Goal: Task Accomplishment & Management: Complete application form

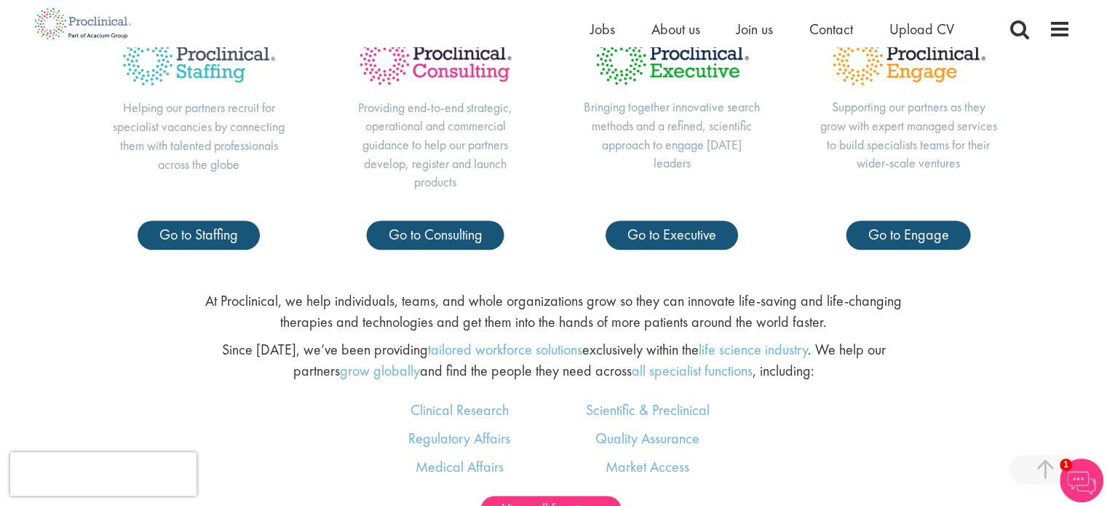
scroll to position [655, 0]
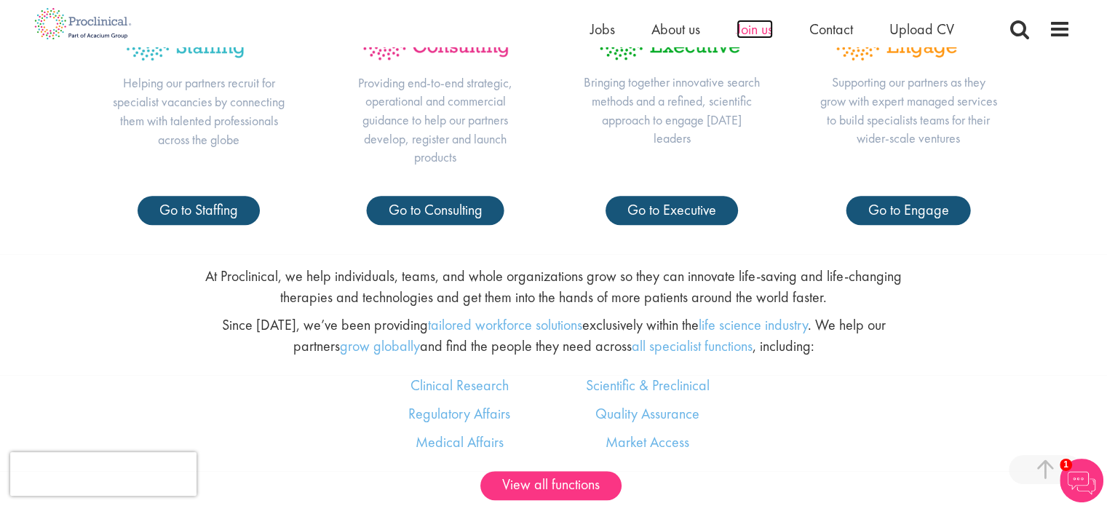
click at [760, 24] on span "Join us" at bounding box center [755, 29] width 36 height 19
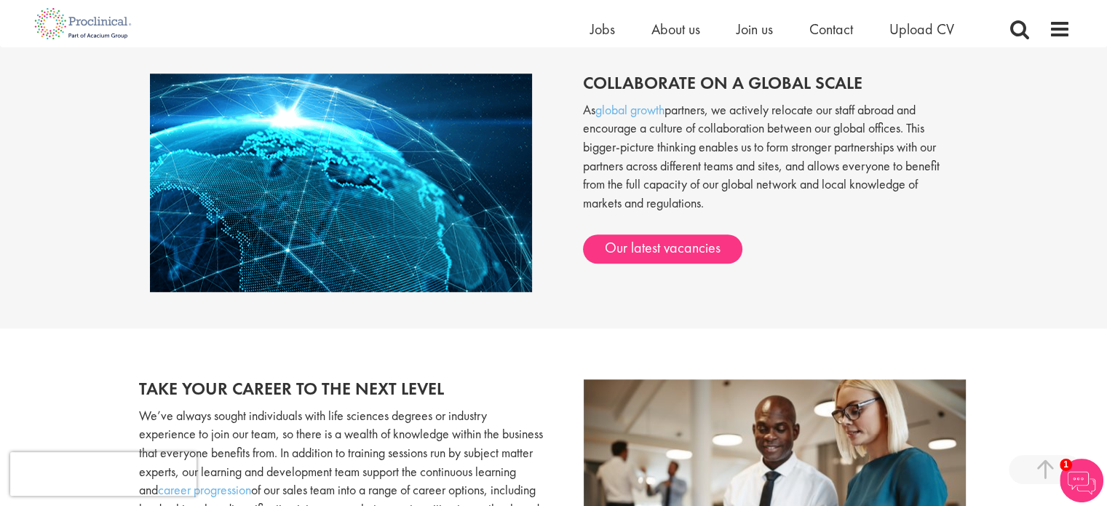
scroll to position [1310, 0]
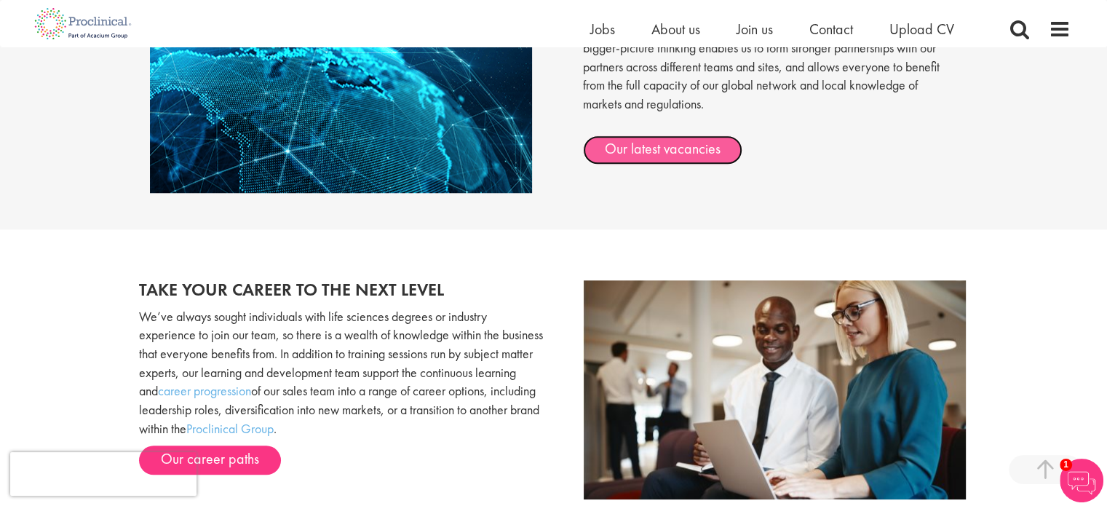
click at [663, 152] on link "Our latest vacancies" at bounding box center [662, 149] width 159 height 29
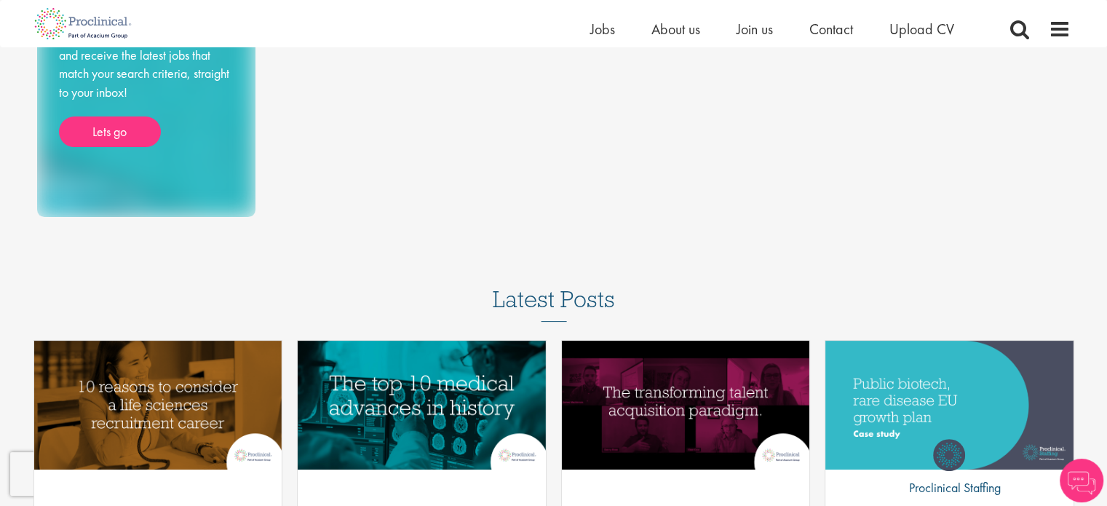
scroll to position [73, 0]
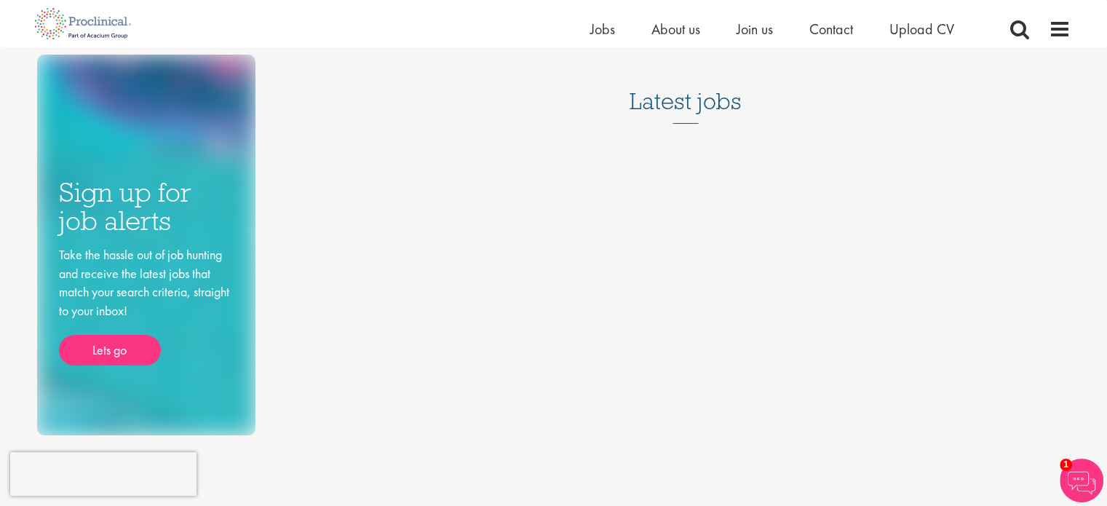
click at [689, 101] on h3 "Latest jobs" at bounding box center [686, 87] width 112 height 71
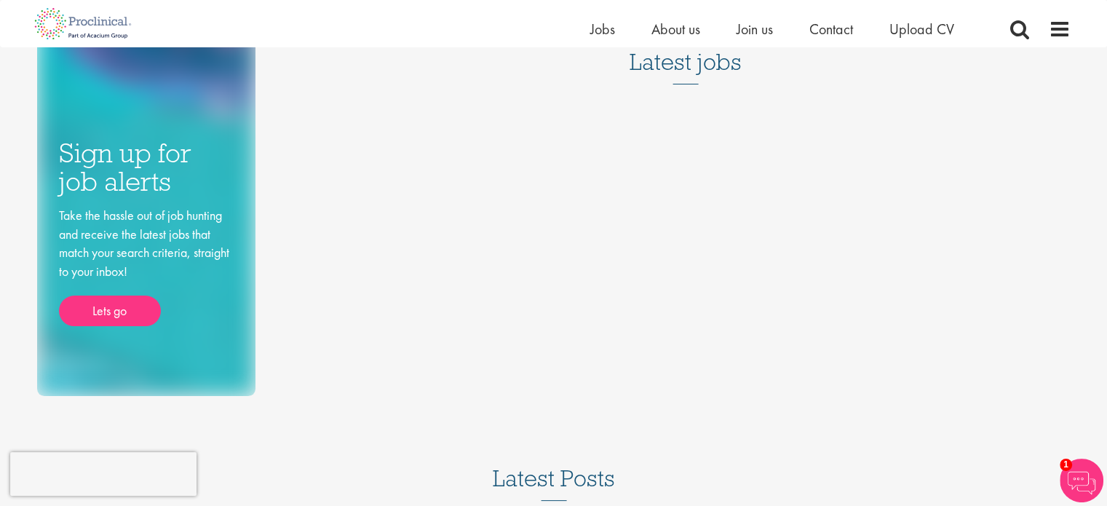
scroll to position [0, 0]
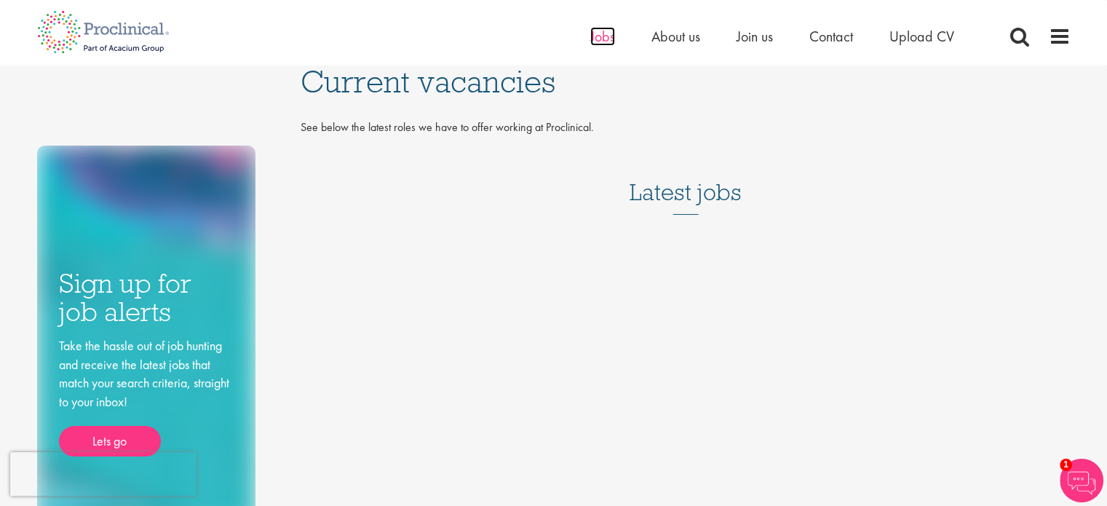
click at [601, 39] on span "Jobs" at bounding box center [602, 36] width 25 height 19
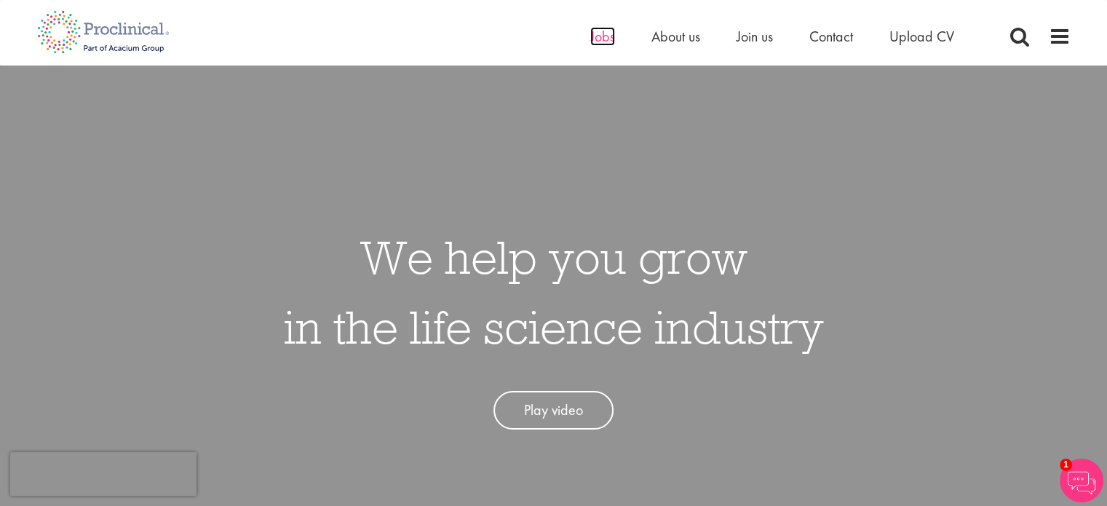
click at [601, 37] on span "Jobs" at bounding box center [602, 36] width 25 height 19
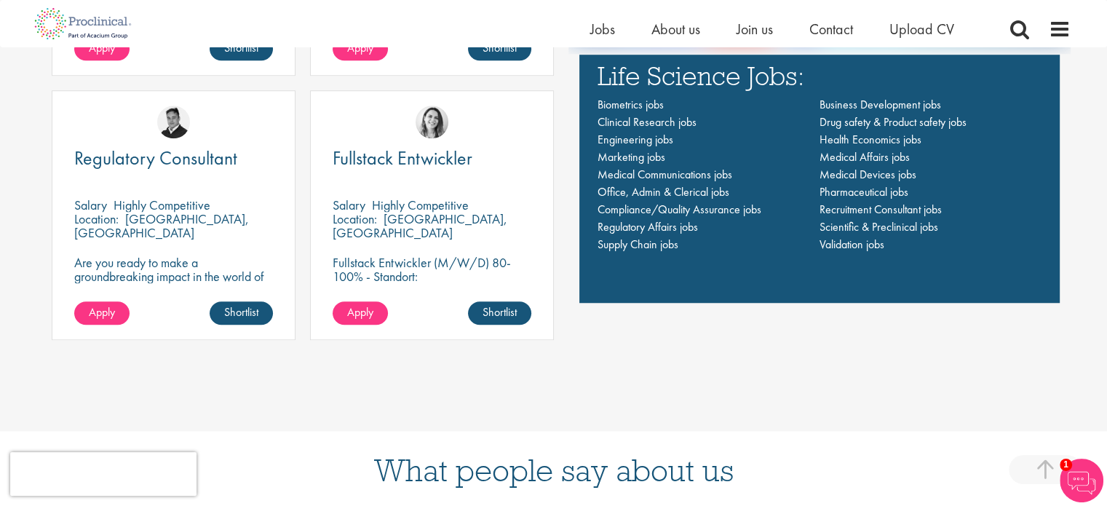
scroll to position [1092, 0]
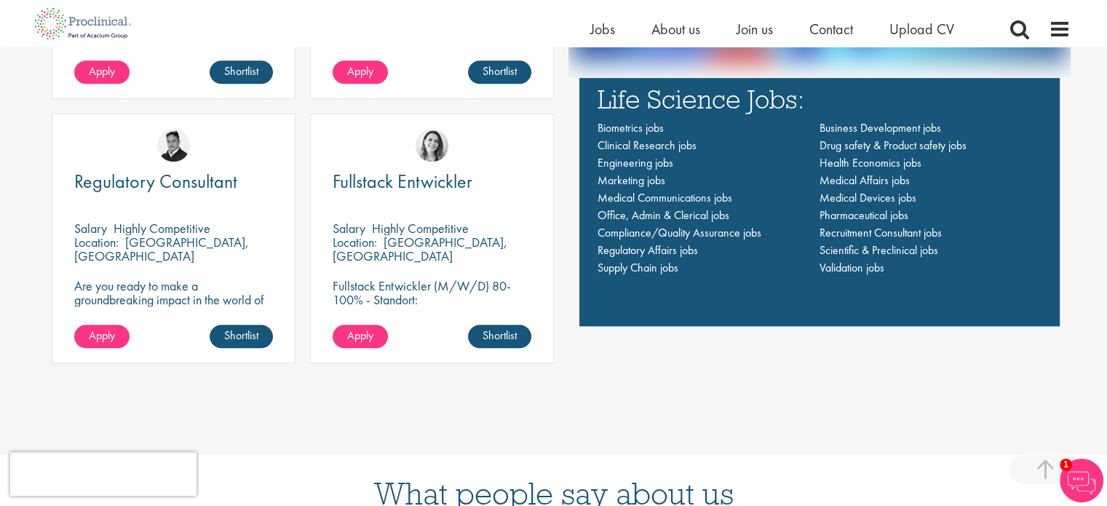
click at [170, 199] on div "Regulatory Consultant" at bounding box center [173, 191] width 199 height 38
click at [170, 182] on span "Regulatory Consultant" at bounding box center [155, 181] width 163 height 25
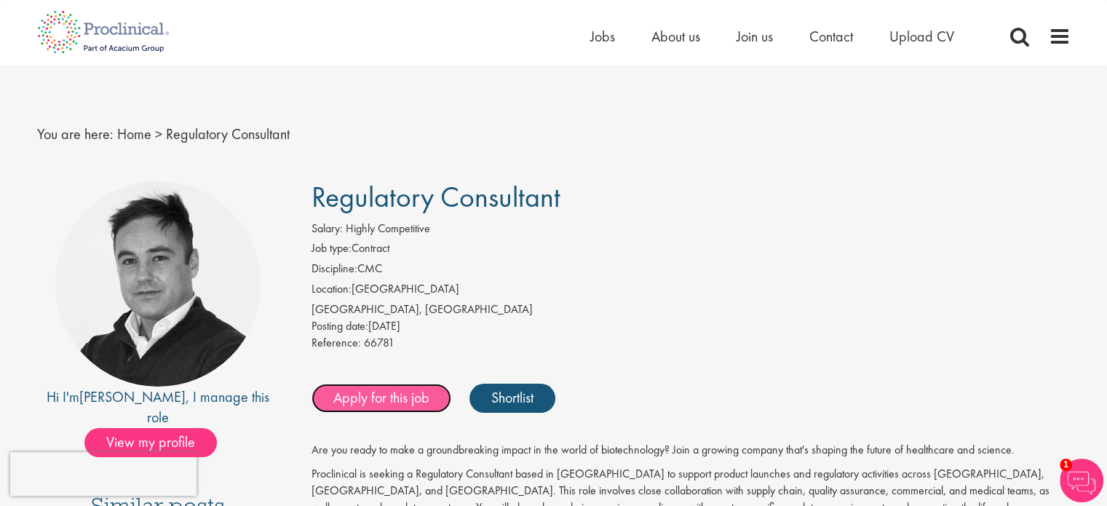
click at [367, 391] on link "Apply for this job" at bounding box center [382, 398] width 140 height 29
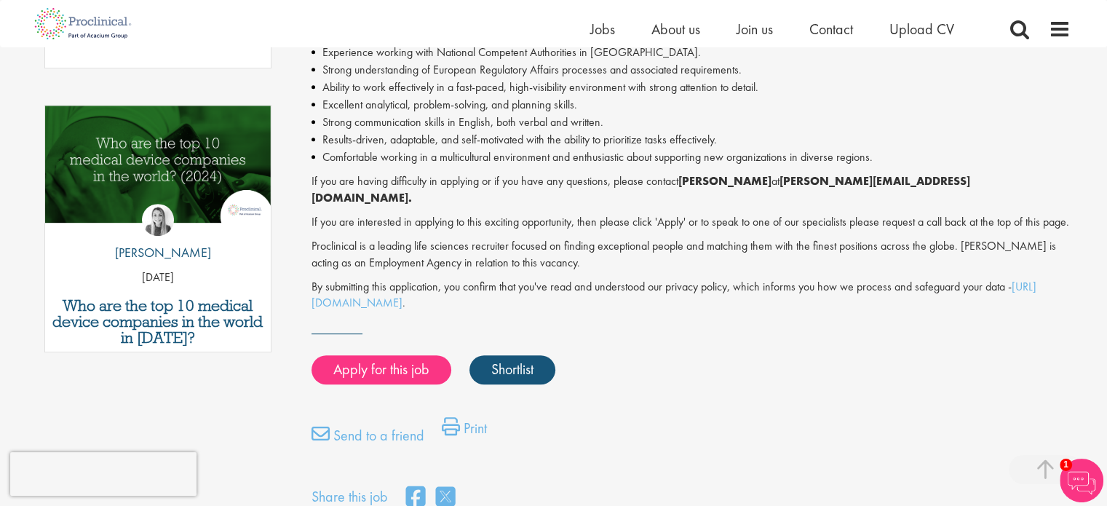
scroll to position [801, 0]
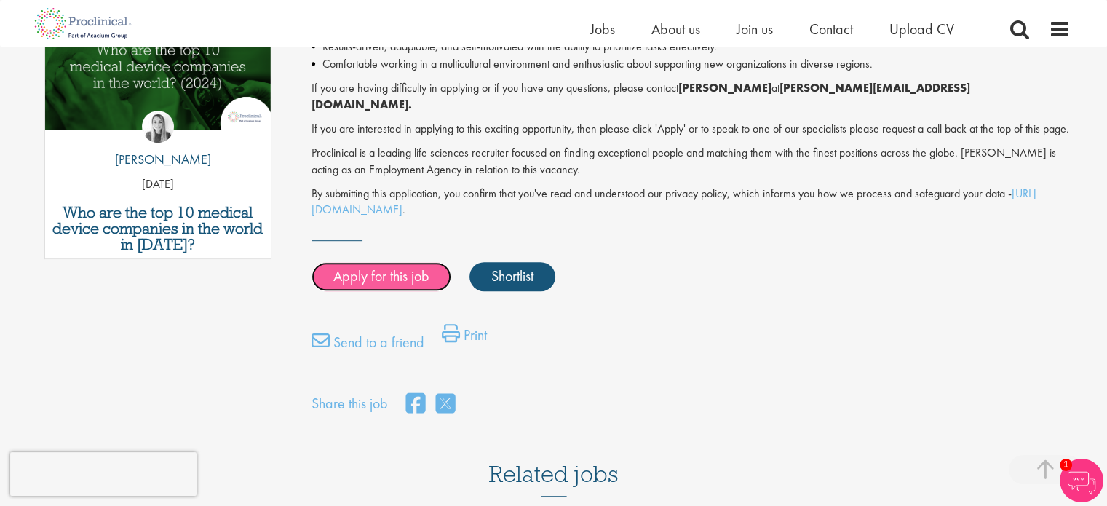
click at [346, 262] on link "Apply for this job" at bounding box center [382, 276] width 140 height 29
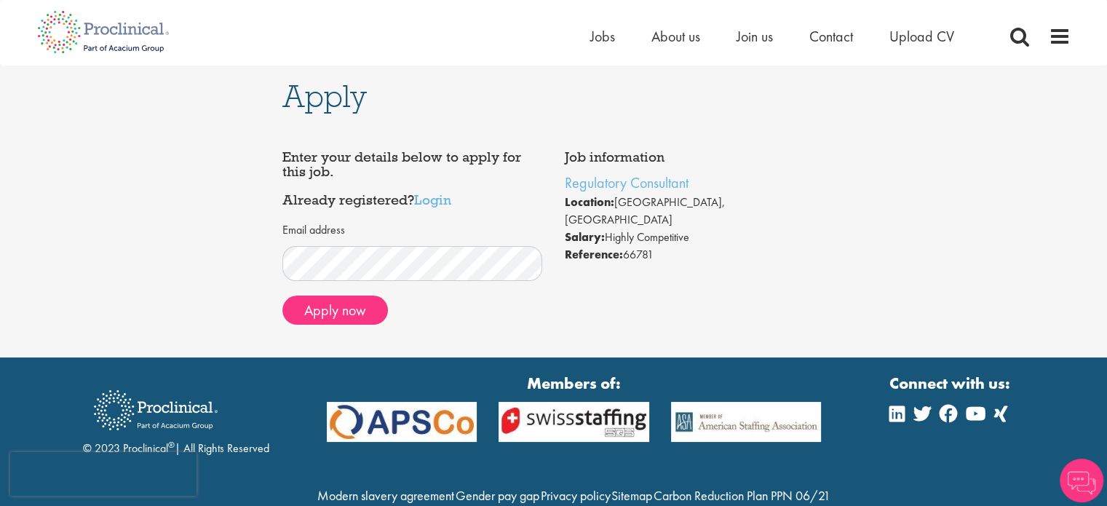
click at [254, 250] on div "Apply Job information Regulatory Consultant Location: Amsterdam, Nederland Sala…" at bounding box center [553, 212] width 1129 height 292
click at [304, 299] on button "Apply now" at bounding box center [335, 309] width 106 height 29
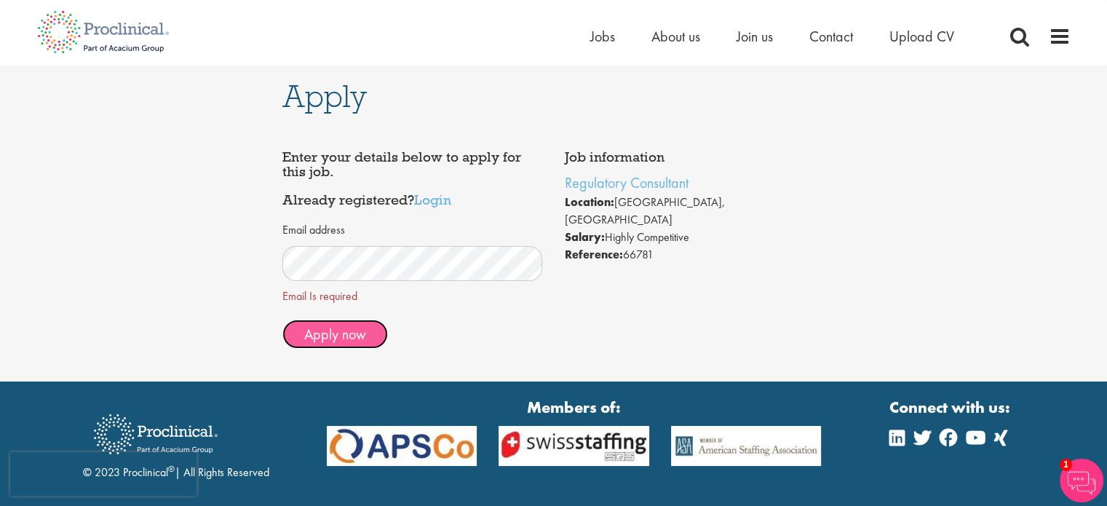
click at [365, 338] on button "Apply now" at bounding box center [335, 334] width 106 height 29
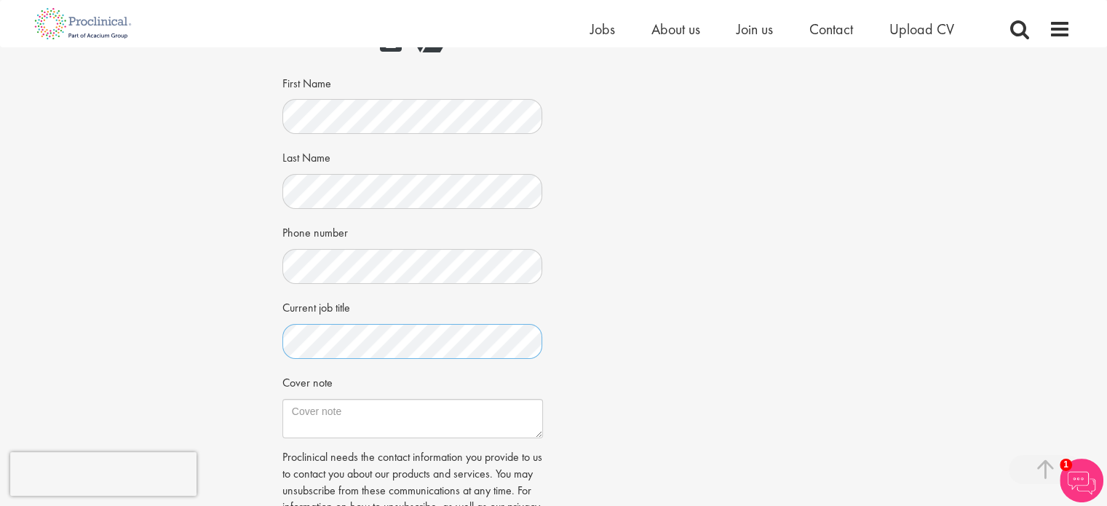
scroll to position [291, 0]
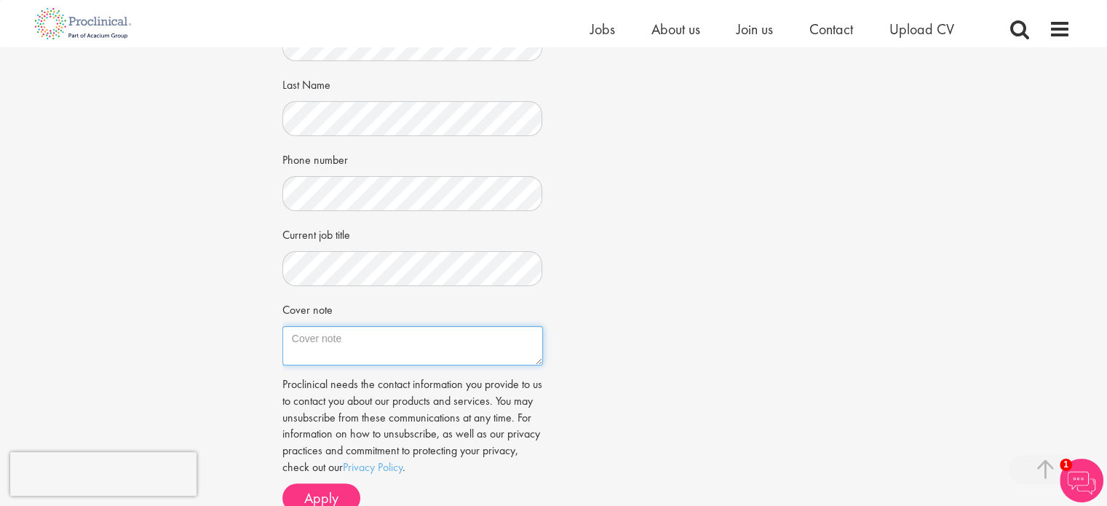
click at [315, 348] on textarea "Cover note" at bounding box center [412, 345] width 261 height 39
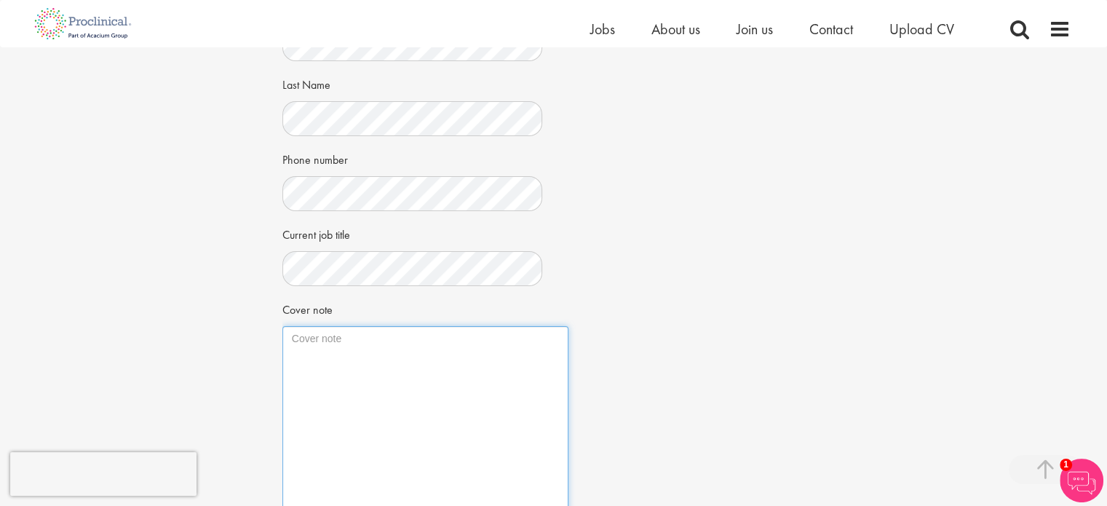
drag, startPoint x: 539, startPoint y: 363, endPoint x: 564, endPoint y: 536, distance: 174.4
click at [564, 505] on html "This website uses cookies. By continuing to use this site, you are giving your …" at bounding box center [553, 306] width 1107 height 1194
click at [468, 424] on textarea "Cover note" at bounding box center [425, 432] width 286 height 212
paste textarea "Dear Peter Duvall, With a strong foundation in regulatory affairs and a deep co…"
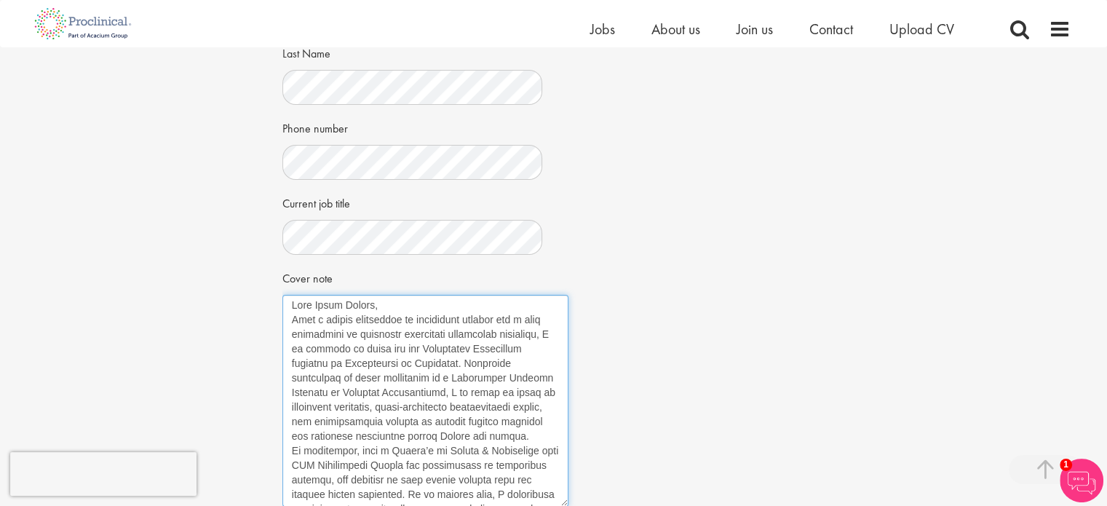
scroll to position [0, 0]
click at [393, 305] on textarea "Cover note" at bounding box center [425, 401] width 286 height 212
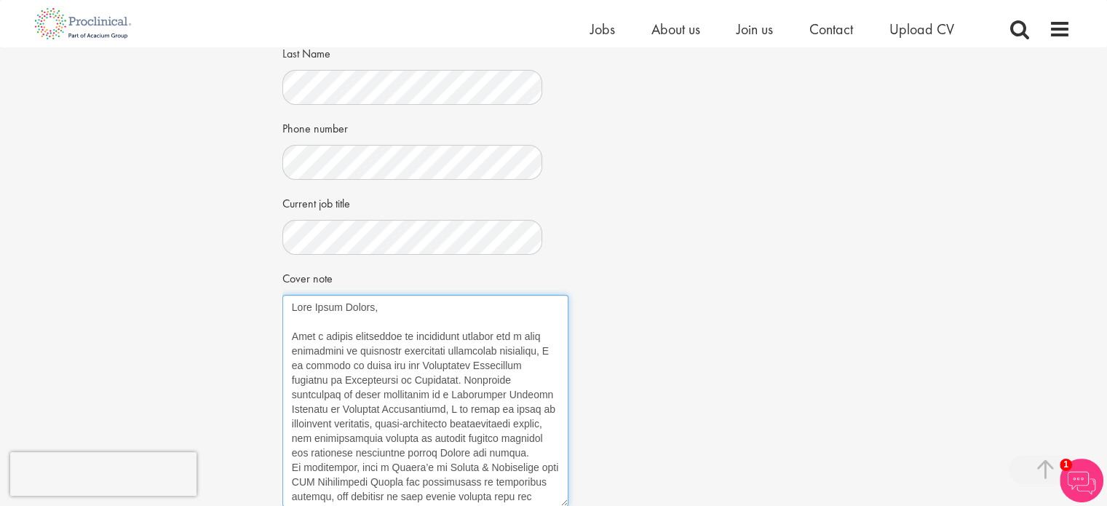
click at [472, 471] on textarea "Cover note" at bounding box center [425, 401] width 286 height 212
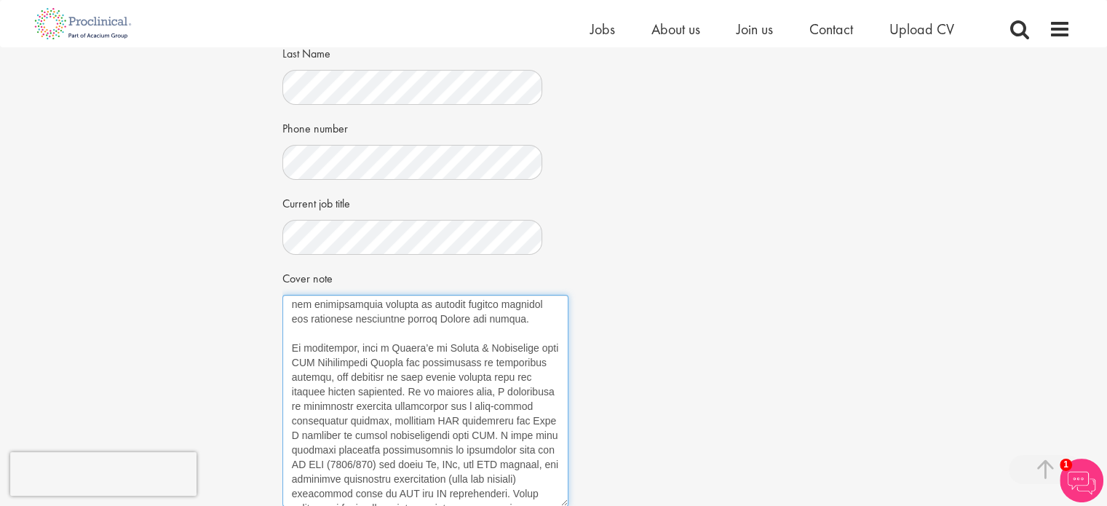
scroll to position [218, 0]
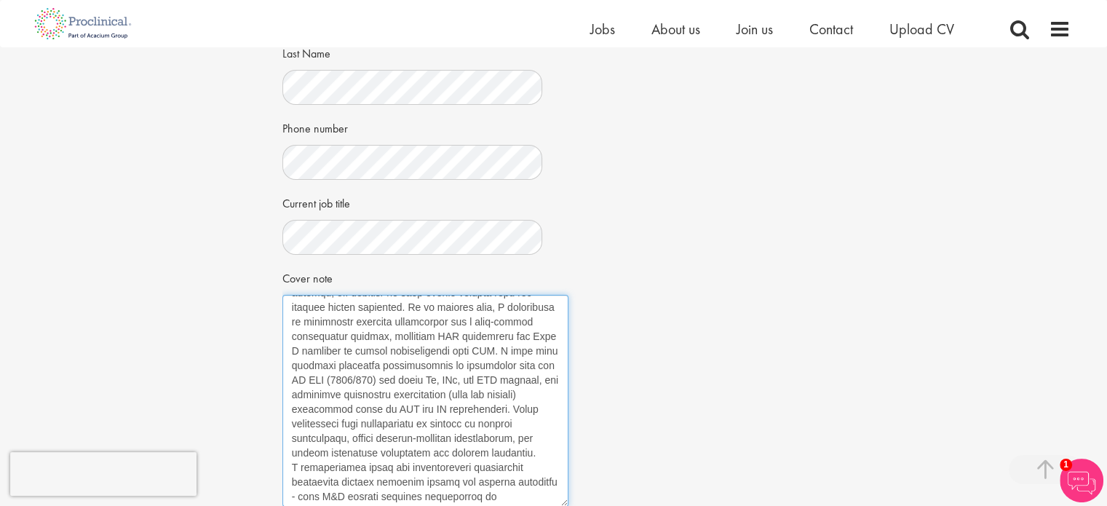
click at [424, 484] on textarea "Cover note" at bounding box center [425, 401] width 286 height 212
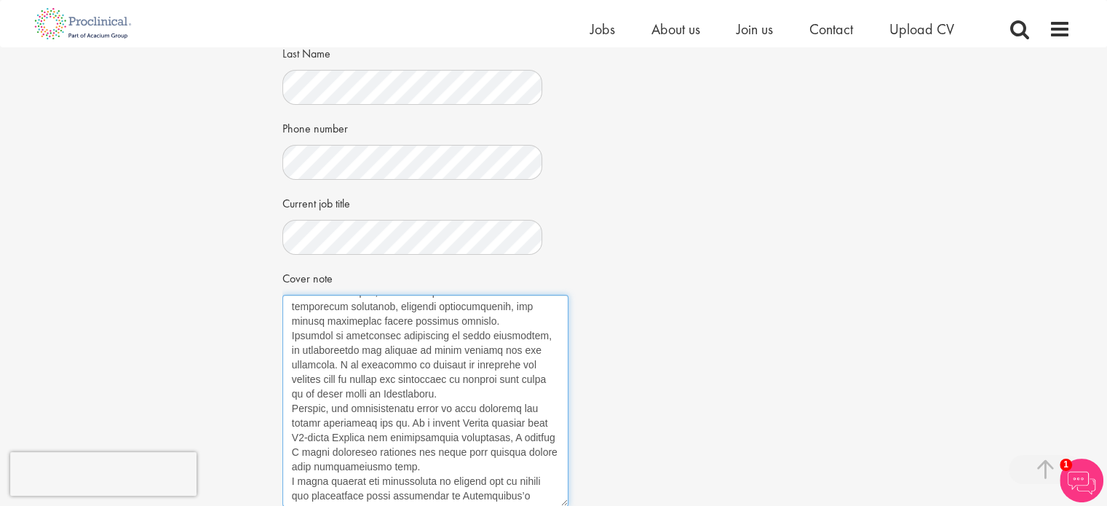
scroll to position [524, 0]
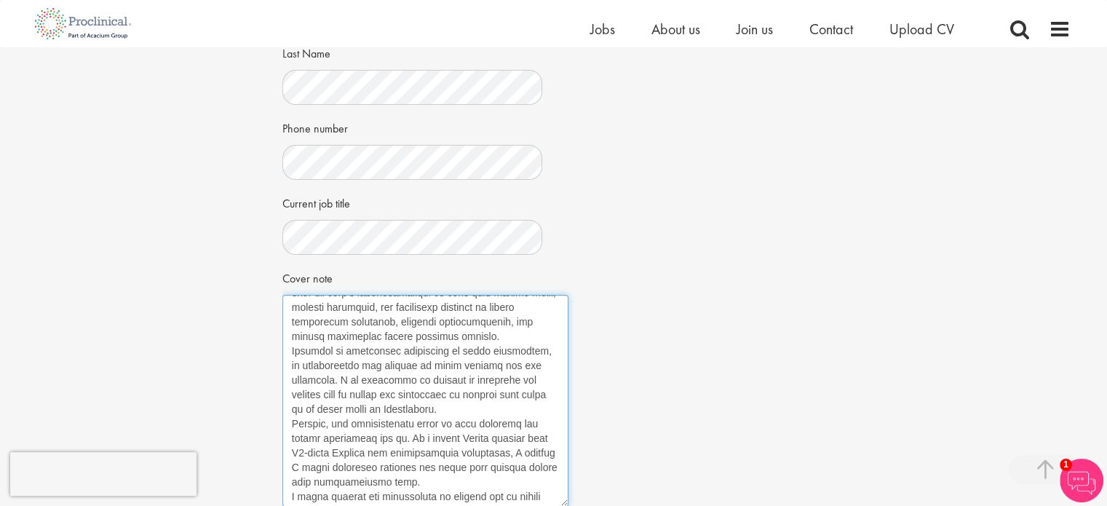
click at [515, 366] on textarea "Cover note" at bounding box center [425, 401] width 286 height 212
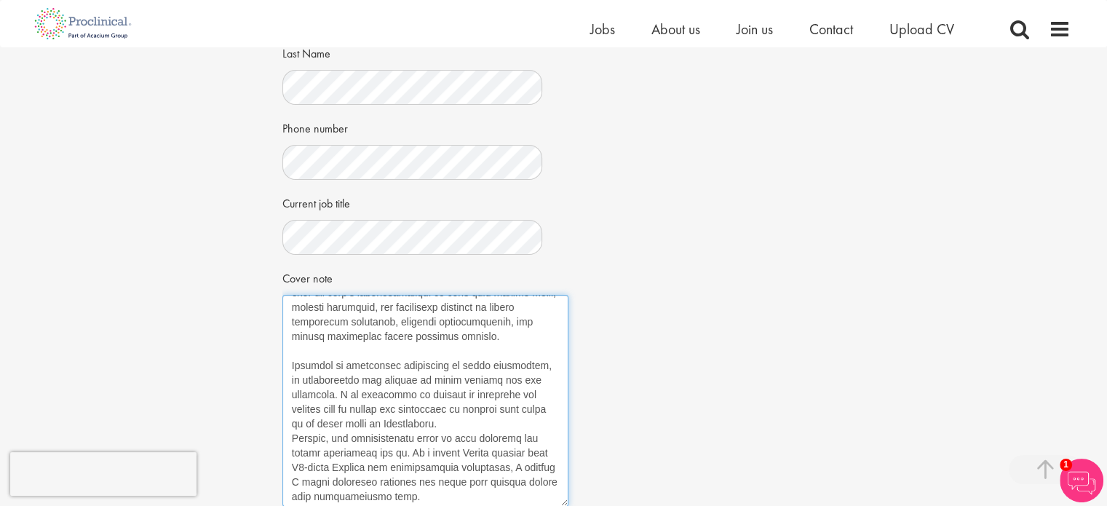
scroll to position [539, 0]
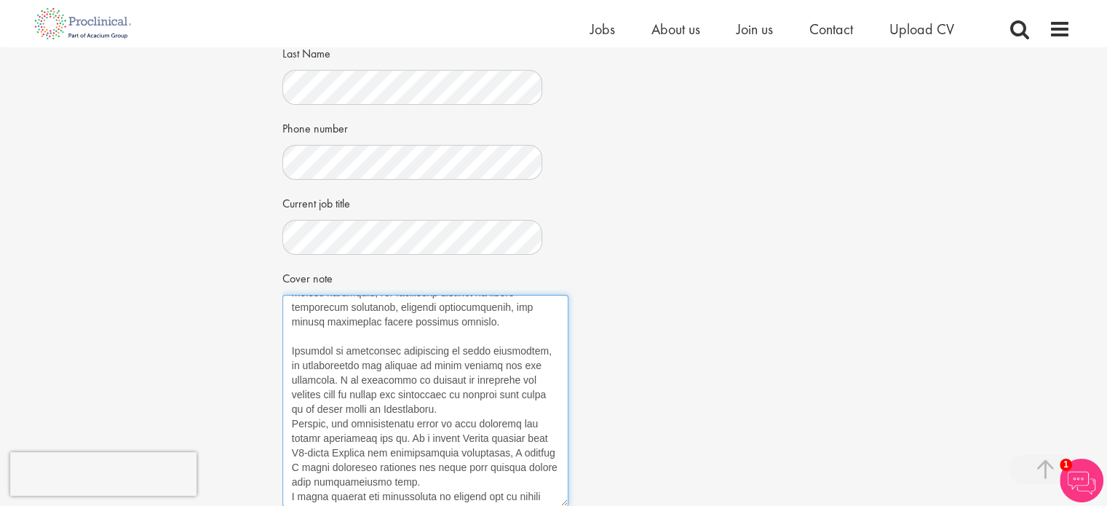
click at [505, 433] on textarea "Cover note" at bounding box center [425, 401] width 286 height 212
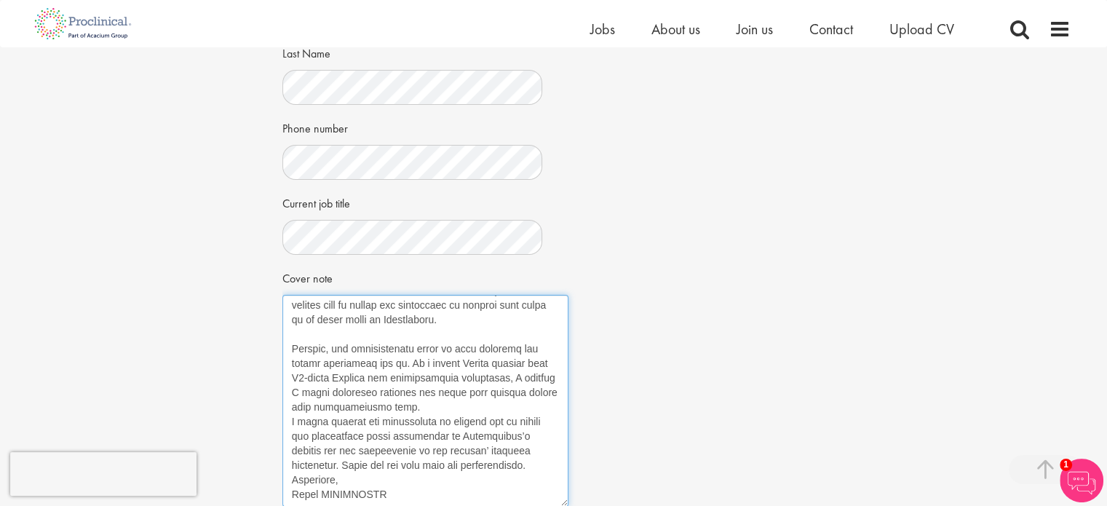
scroll to position [671, 0]
click at [410, 394] on textarea "Cover note" at bounding box center [425, 401] width 286 height 212
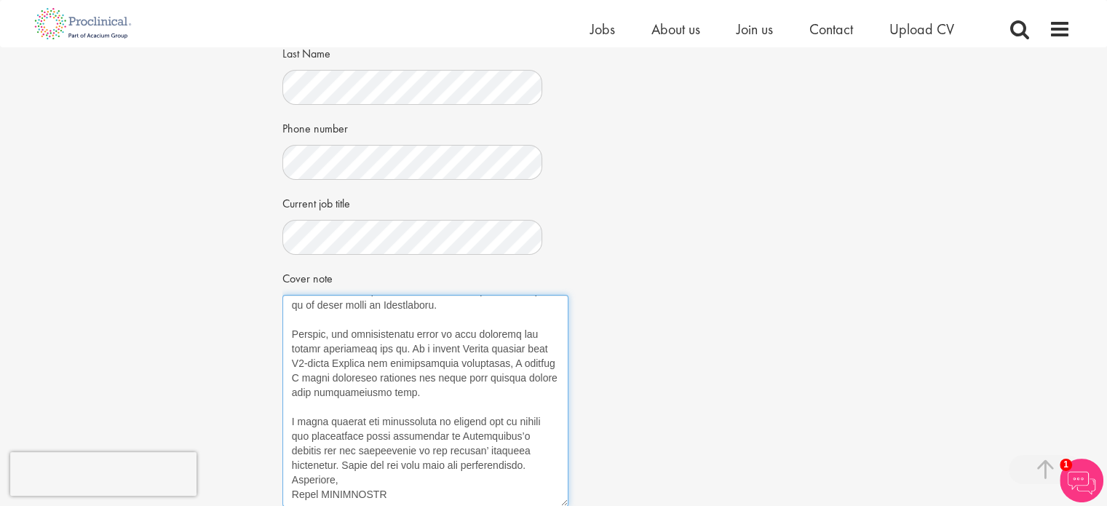
click at [533, 459] on textarea "Cover note" at bounding box center [425, 401] width 286 height 212
click at [542, 465] on textarea "Cover note" at bounding box center [425, 401] width 286 height 212
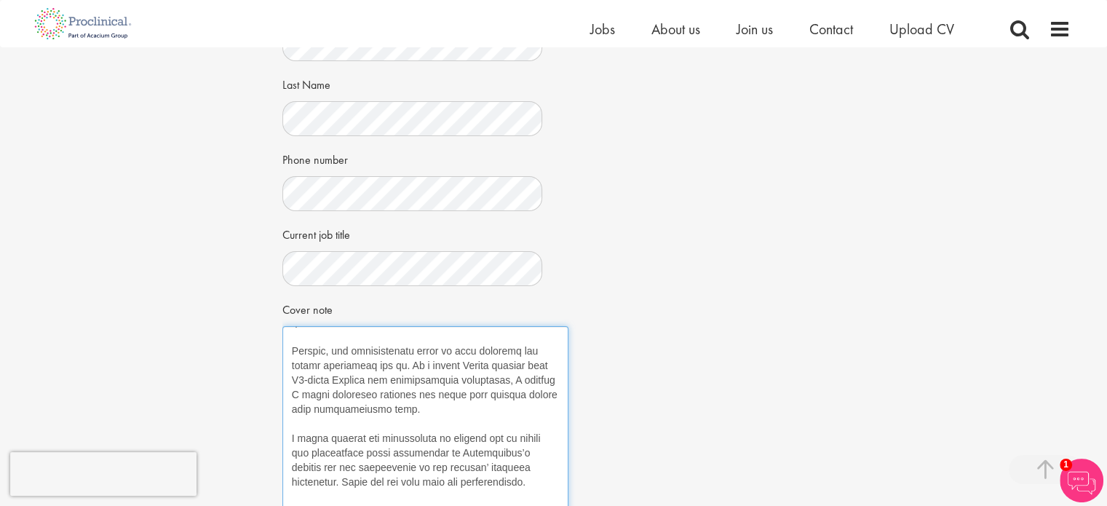
scroll to position [509, 0]
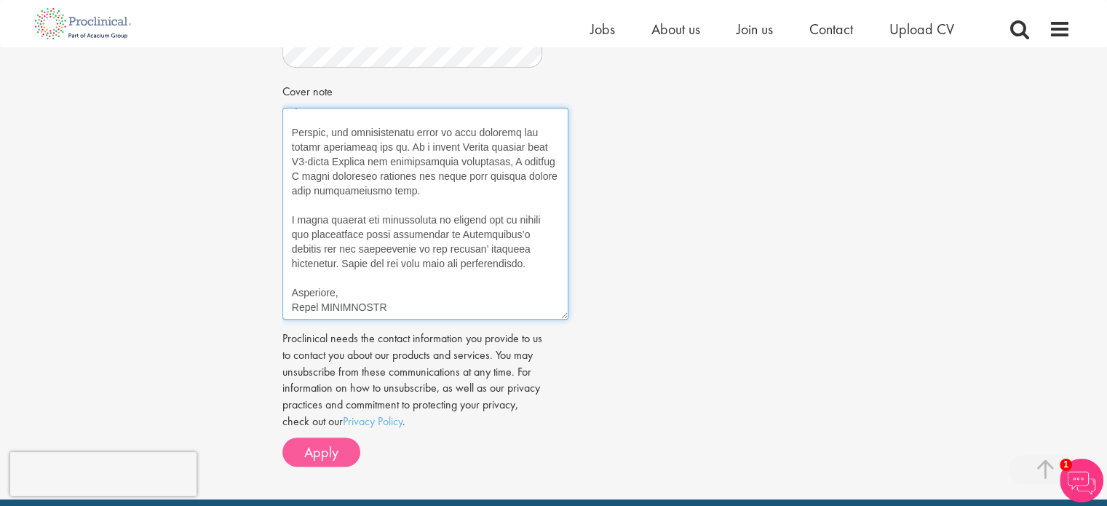
type textarea "Dear Peter Duvall, With a strong foundation in regulatory affairs and a deep co…"
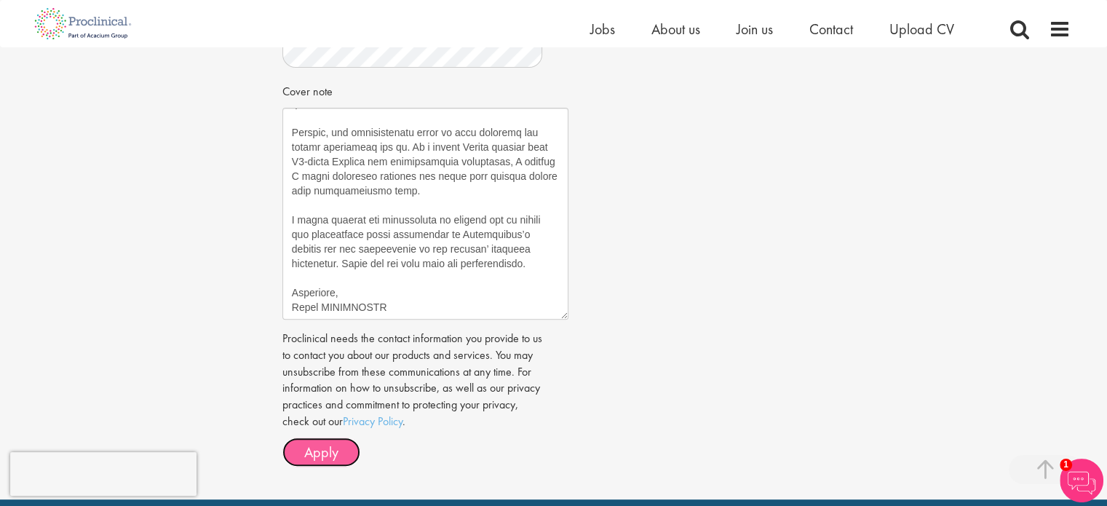
click at [339, 449] on button "Apply" at bounding box center [321, 451] width 78 height 29
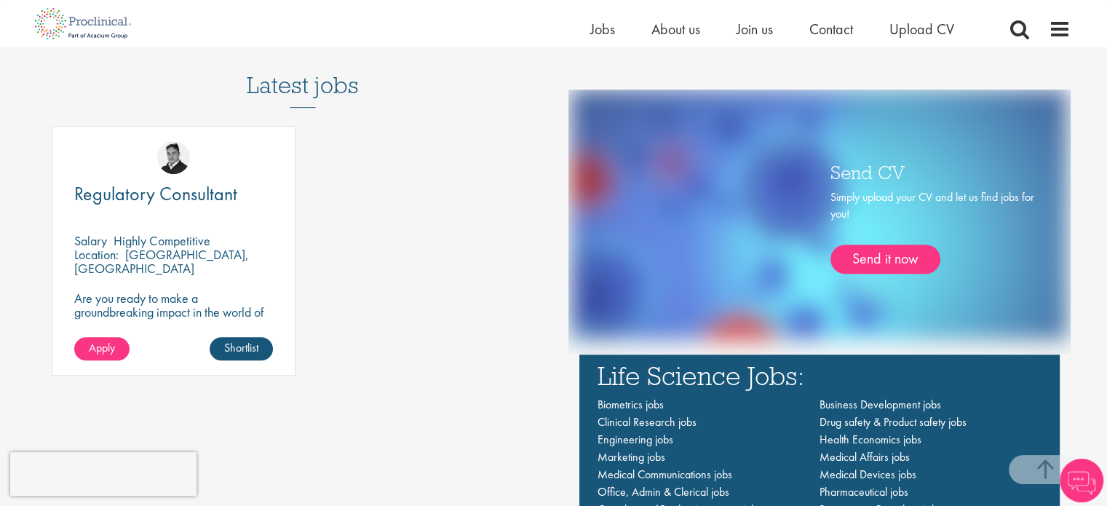
scroll to position [801, 0]
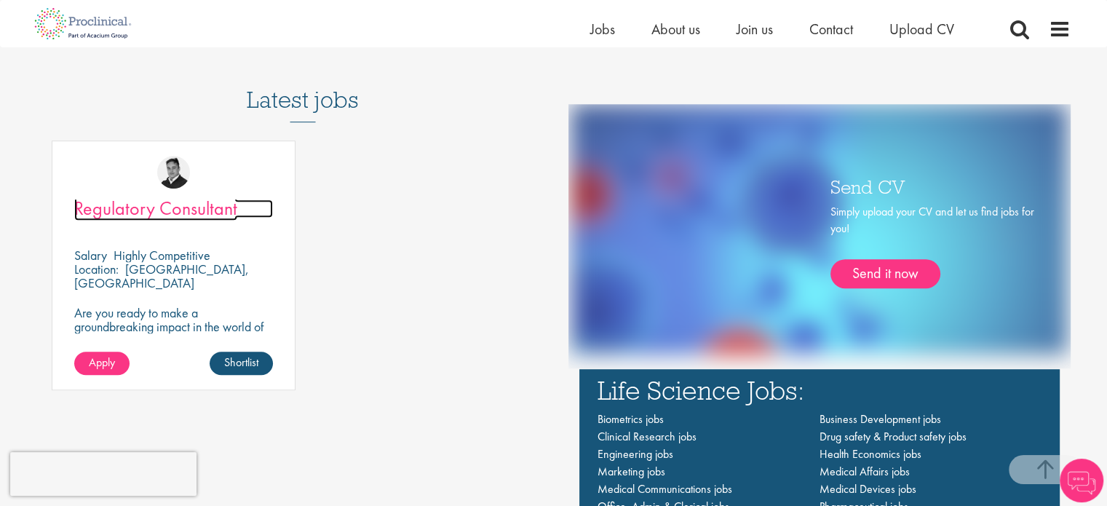
click at [154, 215] on span "Regulatory Consultant" at bounding box center [155, 208] width 163 height 25
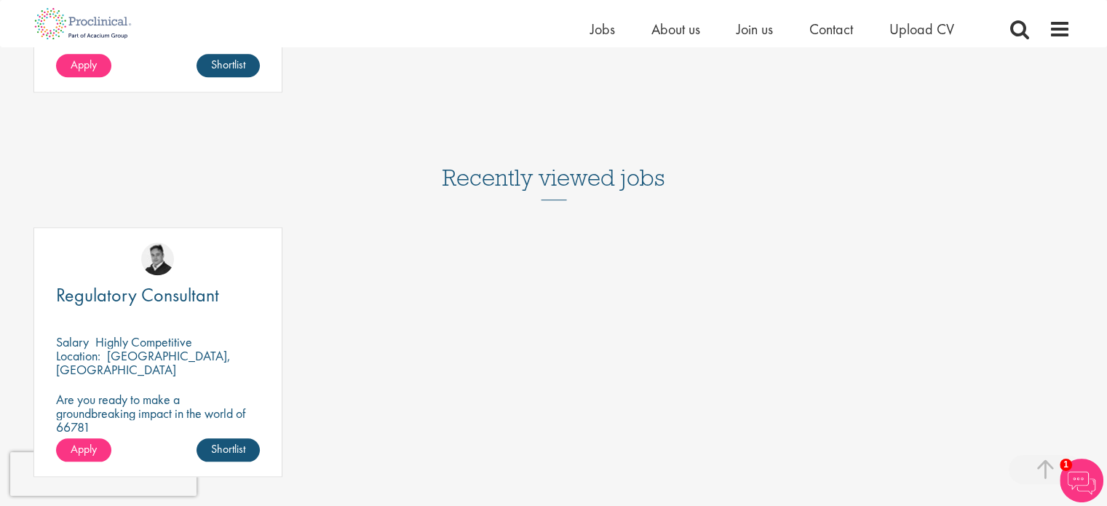
scroll to position [1665, 0]
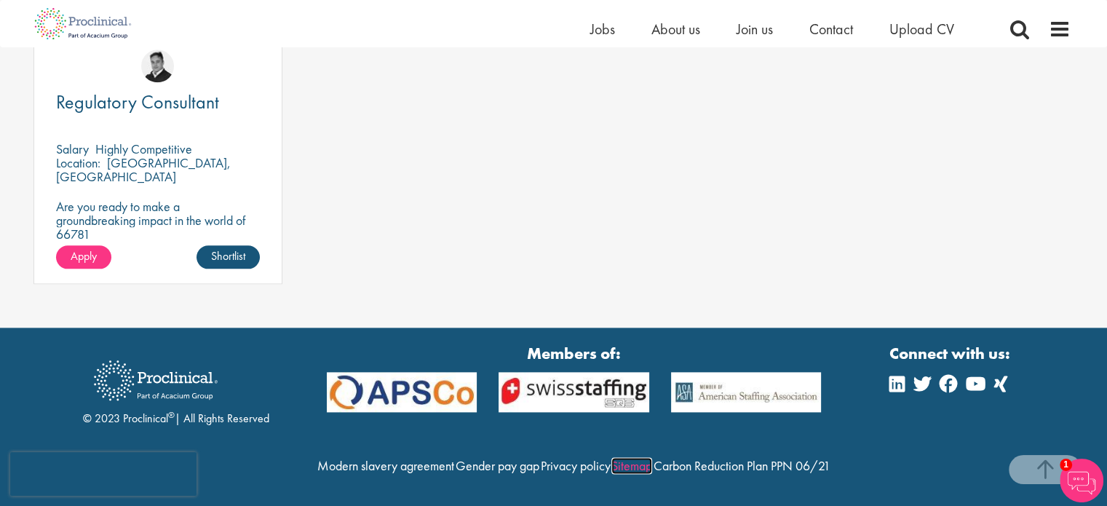
click at [652, 457] on link "Sitemap" at bounding box center [631, 465] width 41 height 17
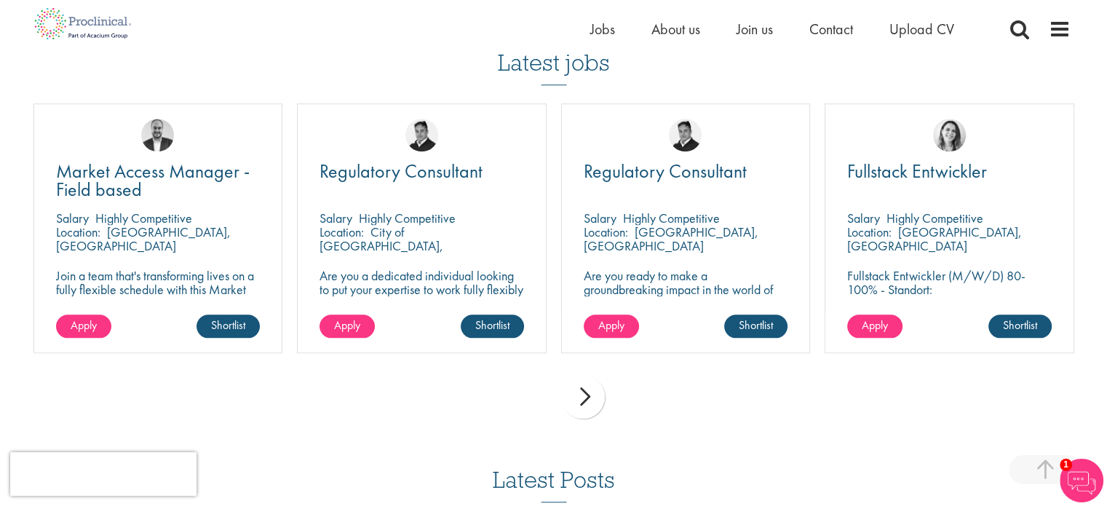
scroll to position [1456, 0]
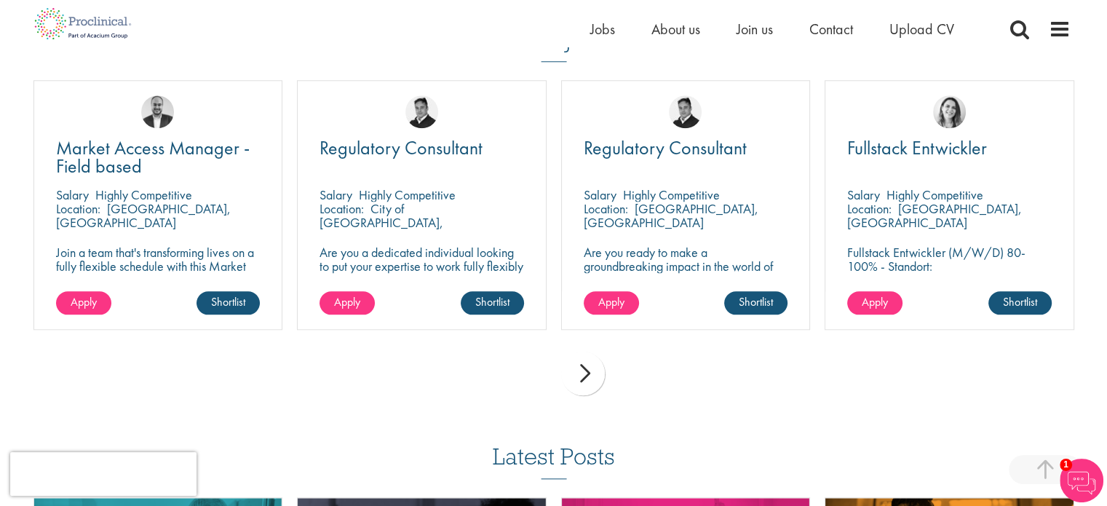
click at [590, 384] on div "next" at bounding box center [583, 374] width 44 height 44
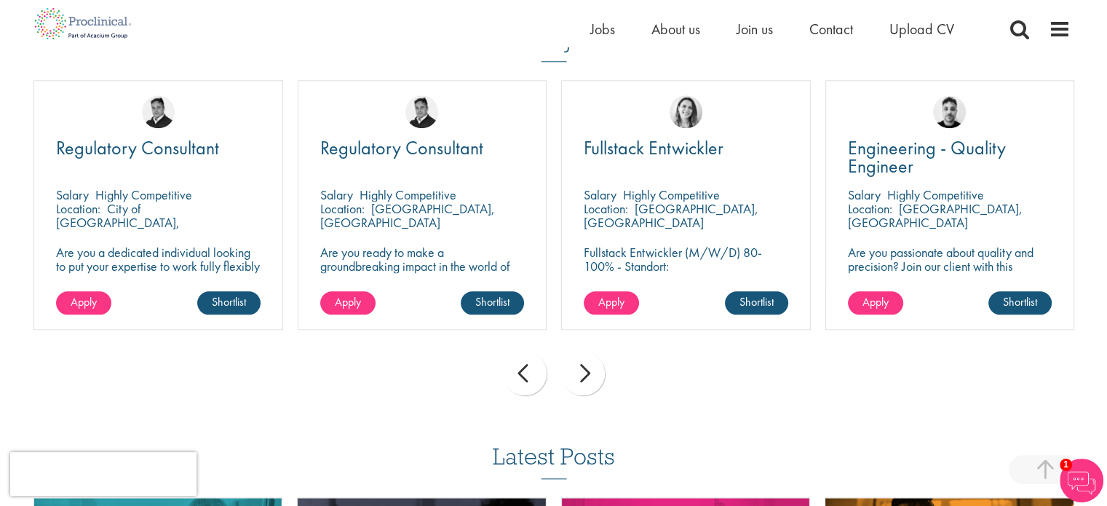
click at [586, 382] on div "next" at bounding box center [583, 374] width 44 height 44
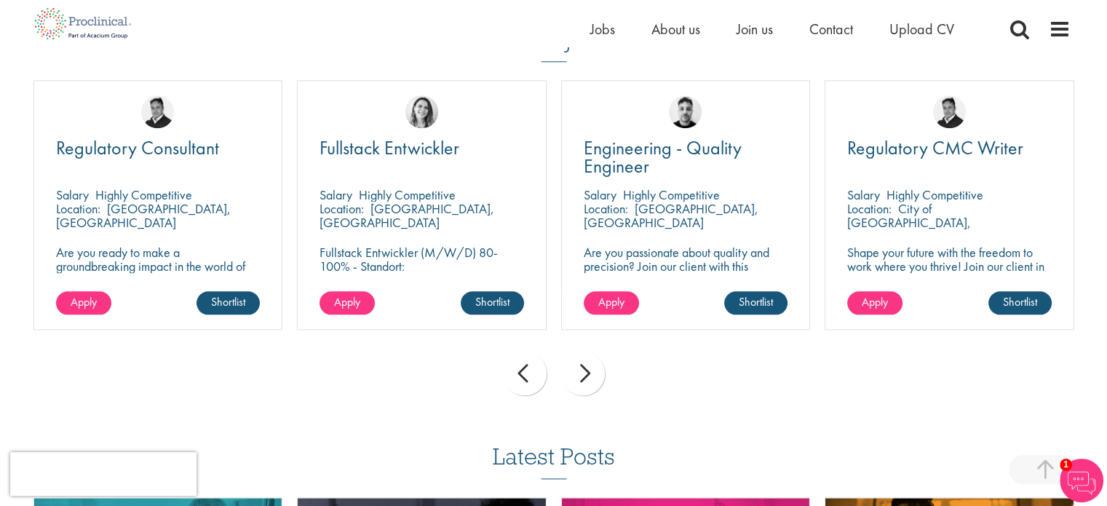
click at [586, 382] on div "next" at bounding box center [583, 374] width 44 height 44
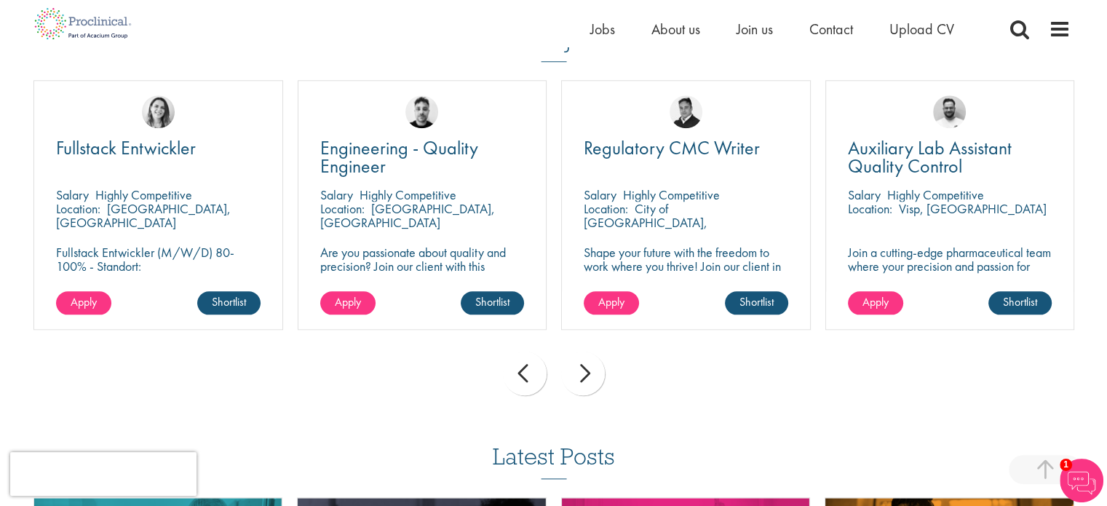
click at [586, 382] on div "next" at bounding box center [583, 374] width 44 height 44
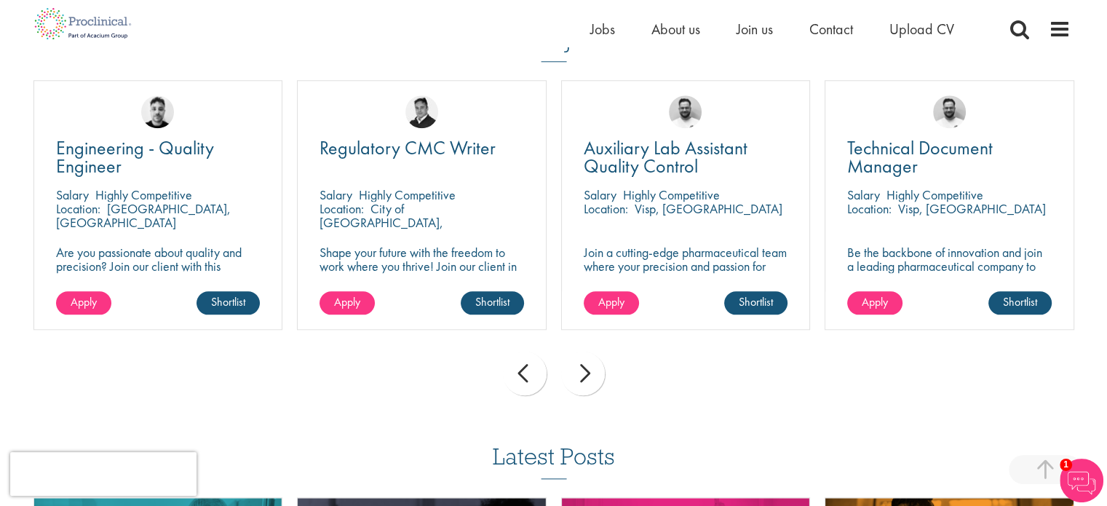
click at [586, 382] on div "next" at bounding box center [583, 374] width 44 height 44
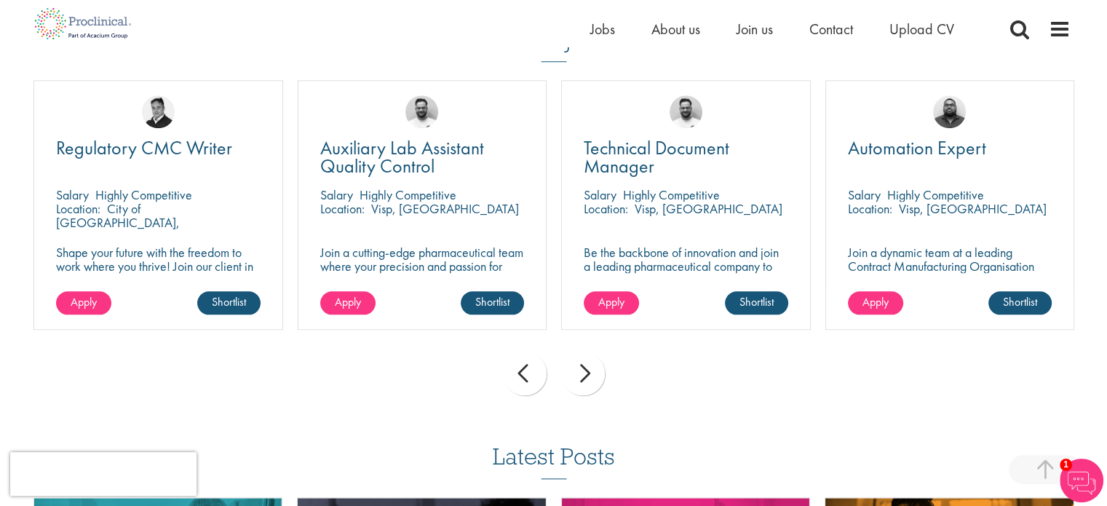
click at [586, 382] on div "next" at bounding box center [583, 374] width 44 height 44
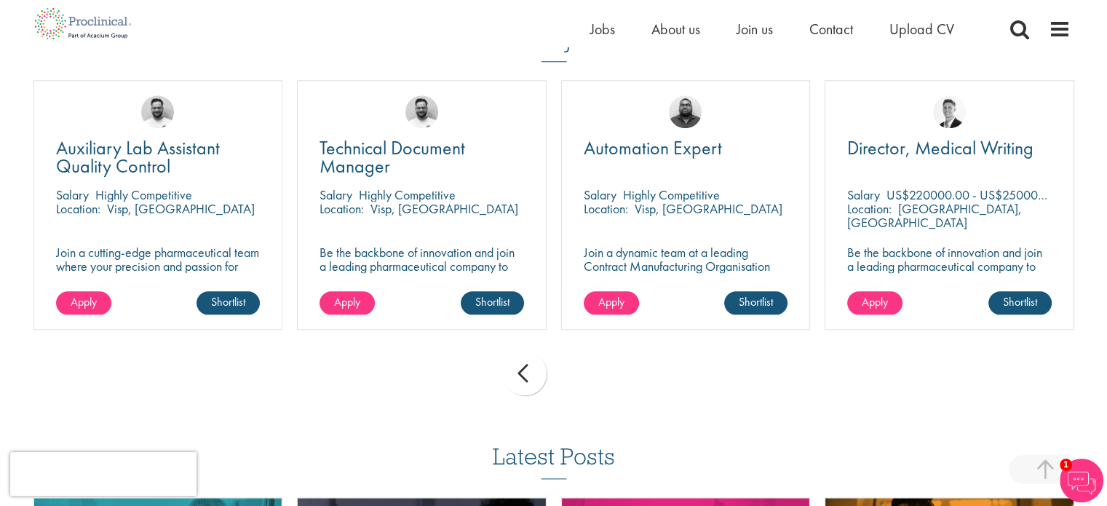
click at [586, 382] on div "prev next" at bounding box center [553, 375] width 1055 height 63
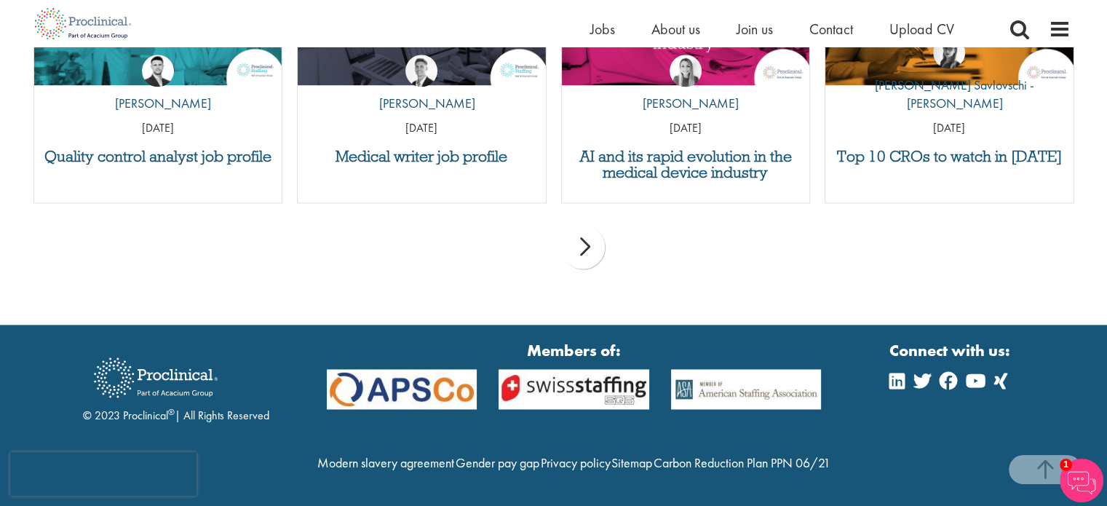
scroll to position [2026, 0]
click at [836, 20] on span "Contact" at bounding box center [831, 29] width 44 height 19
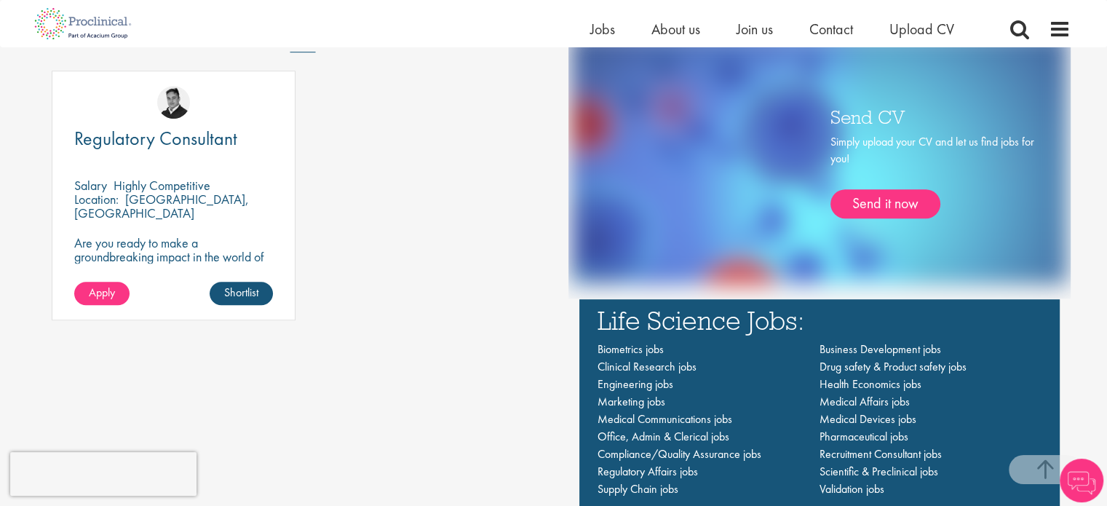
scroll to position [873, 0]
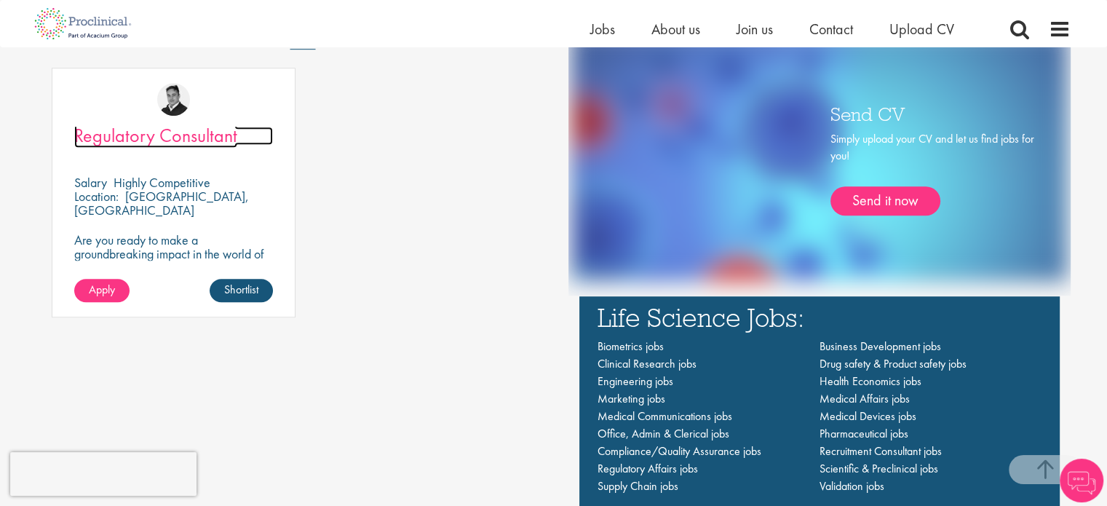
click at [162, 143] on span "Regulatory Consultant" at bounding box center [155, 135] width 163 height 25
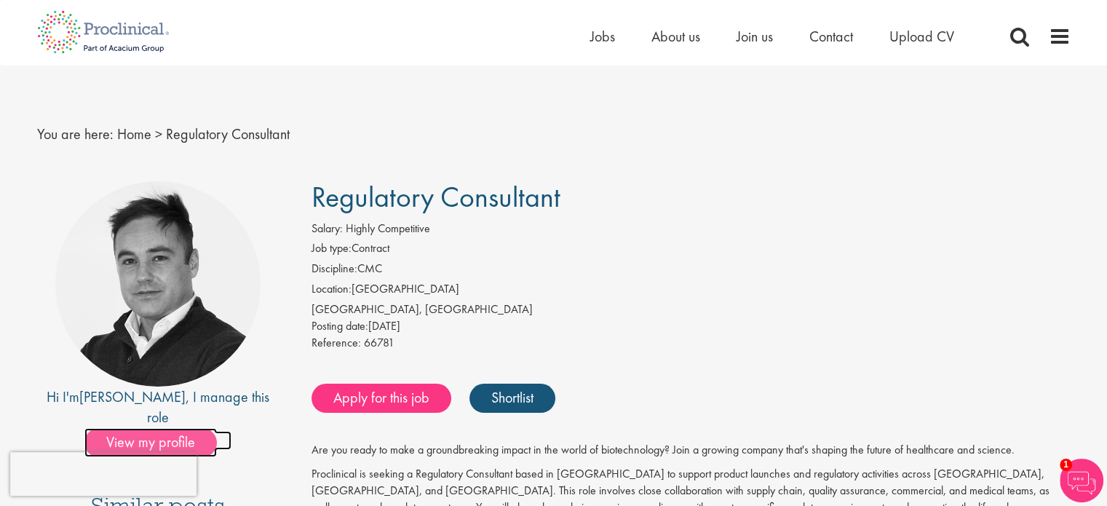
click at [156, 428] on span "View my profile" at bounding box center [150, 442] width 132 height 29
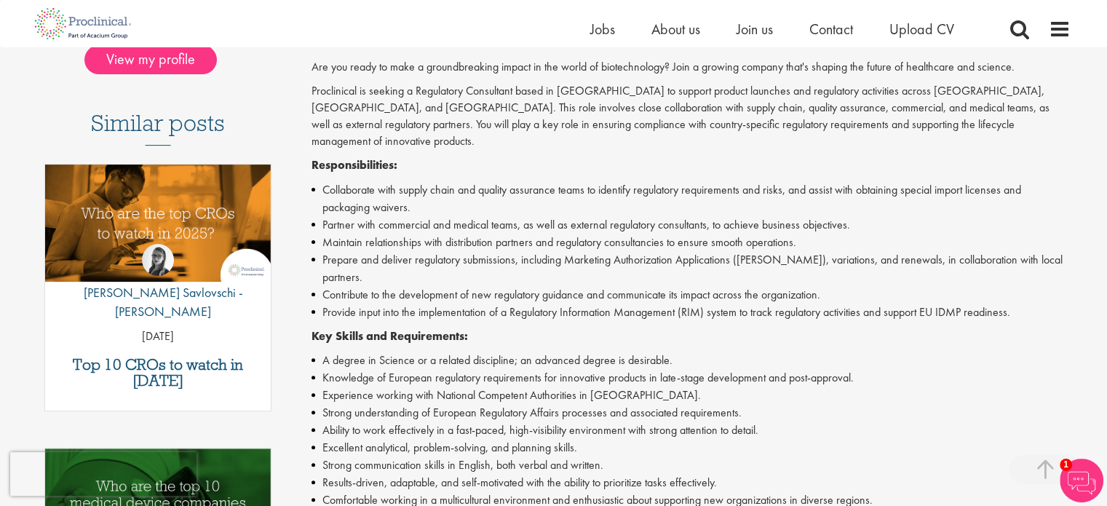
scroll to position [364, 0]
